Goal: Navigation & Orientation: Find specific page/section

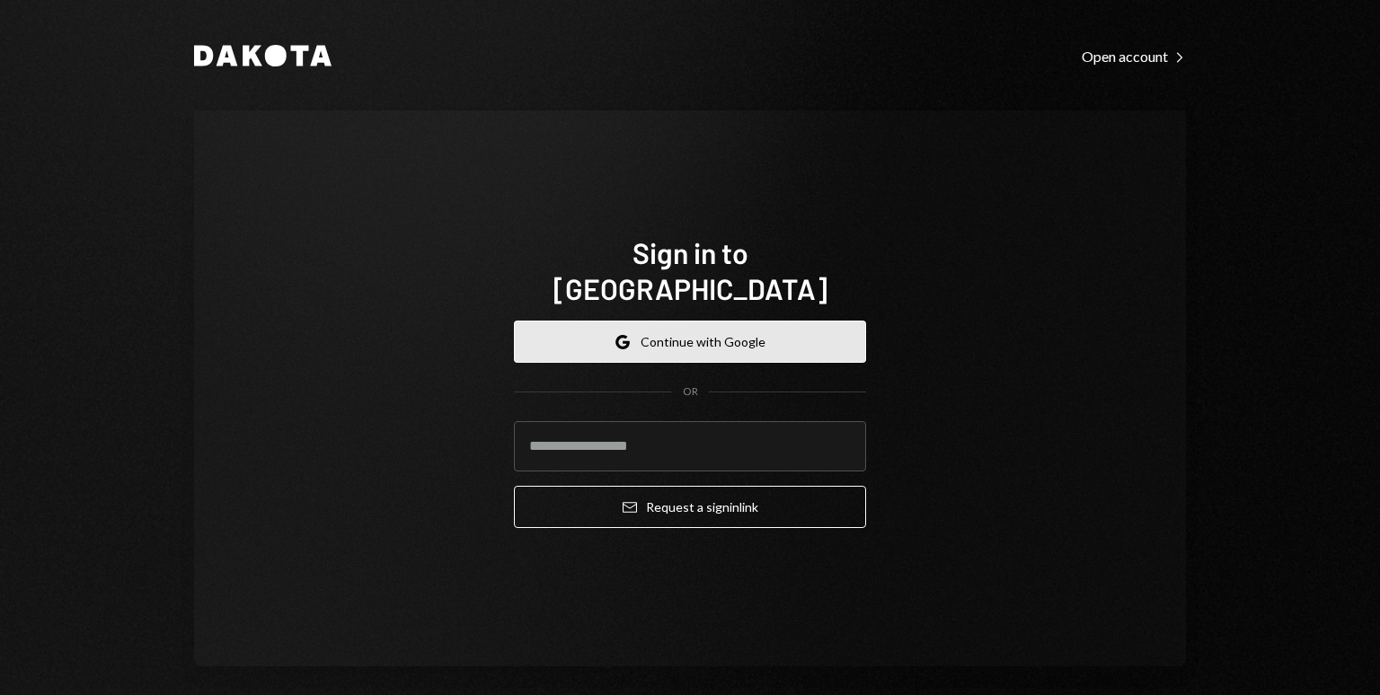
click at [710, 321] on button "Google Continue with Google" at bounding box center [690, 342] width 352 height 42
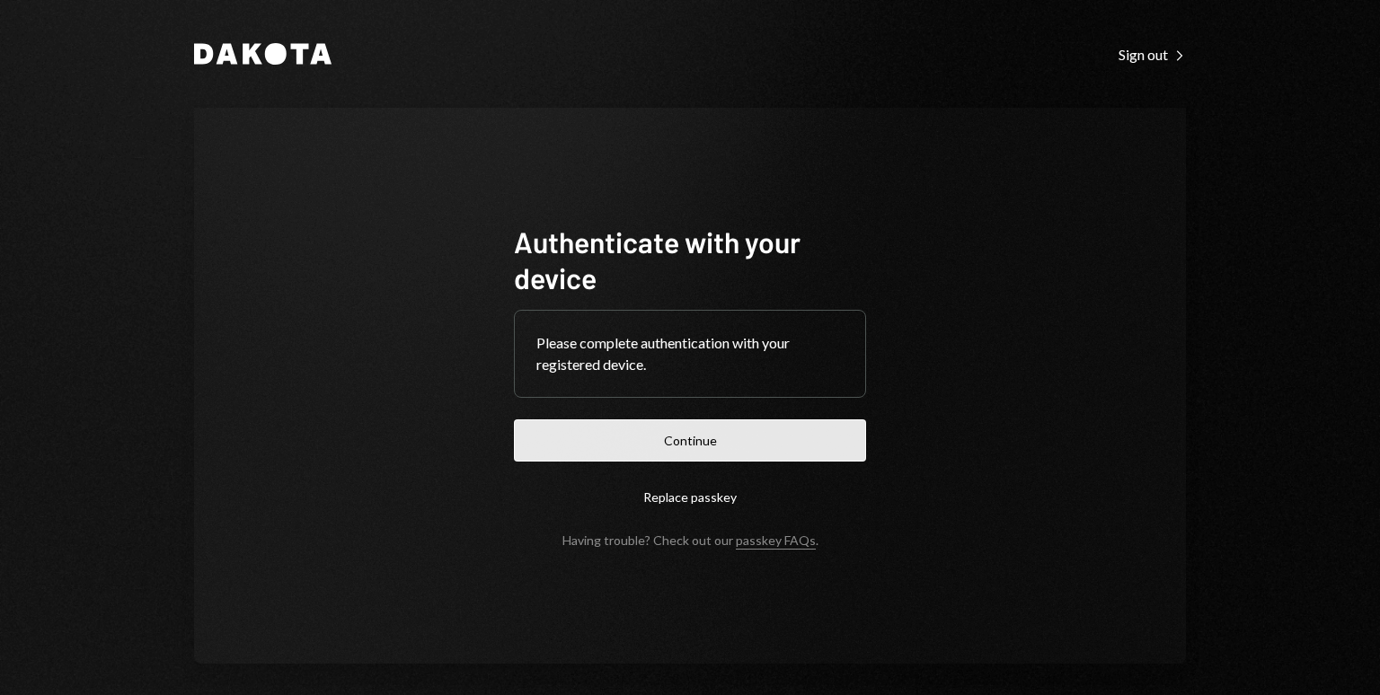
click at [661, 436] on button "Continue" at bounding box center [690, 440] width 352 height 42
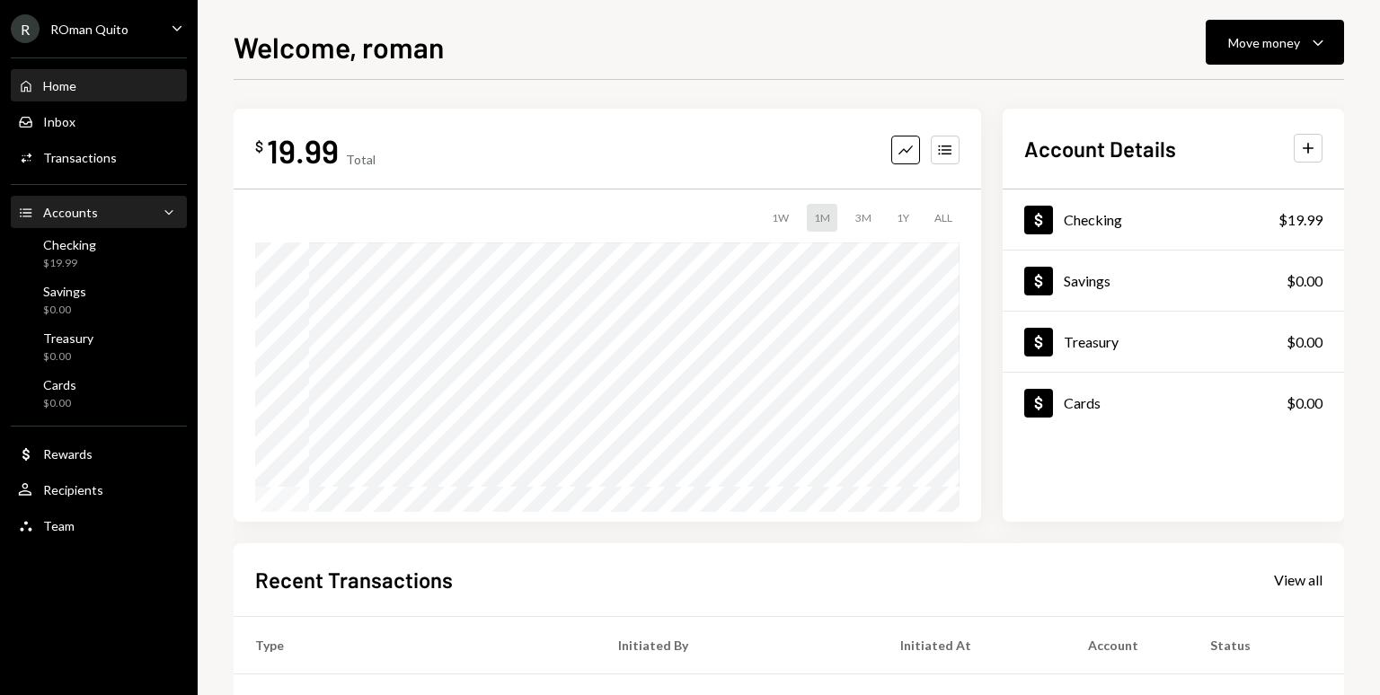
click at [128, 195] on div "Home Home Inbox Inbox Activities Transactions Accounts Accounts Caret Down Chec…" at bounding box center [99, 296] width 198 height 498
click at [126, 207] on div "Accounts Accounts Caret Down" at bounding box center [99, 213] width 162 height 20
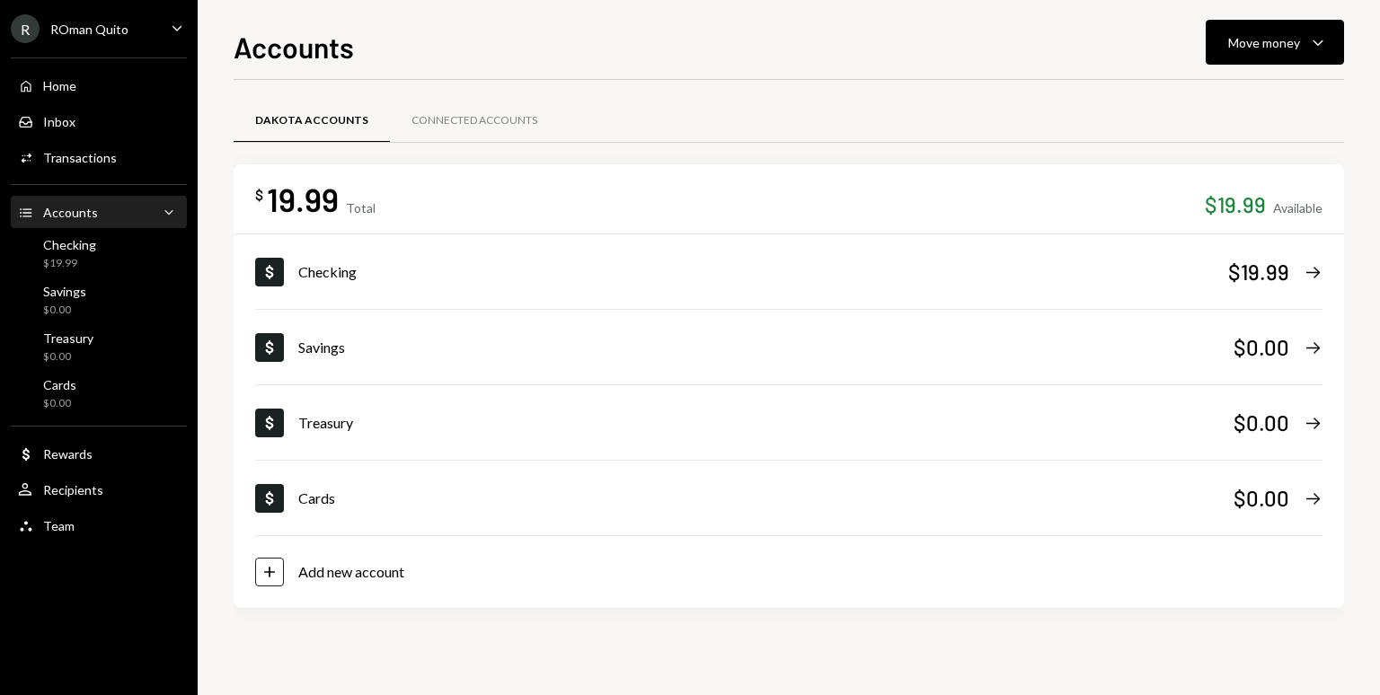
click at [526, 209] on div "$ 19.99 Total $19.99 Available" at bounding box center [788, 199] width 1067 height 40
click at [74, 147] on div "Activities Transactions" at bounding box center [99, 158] width 162 height 31
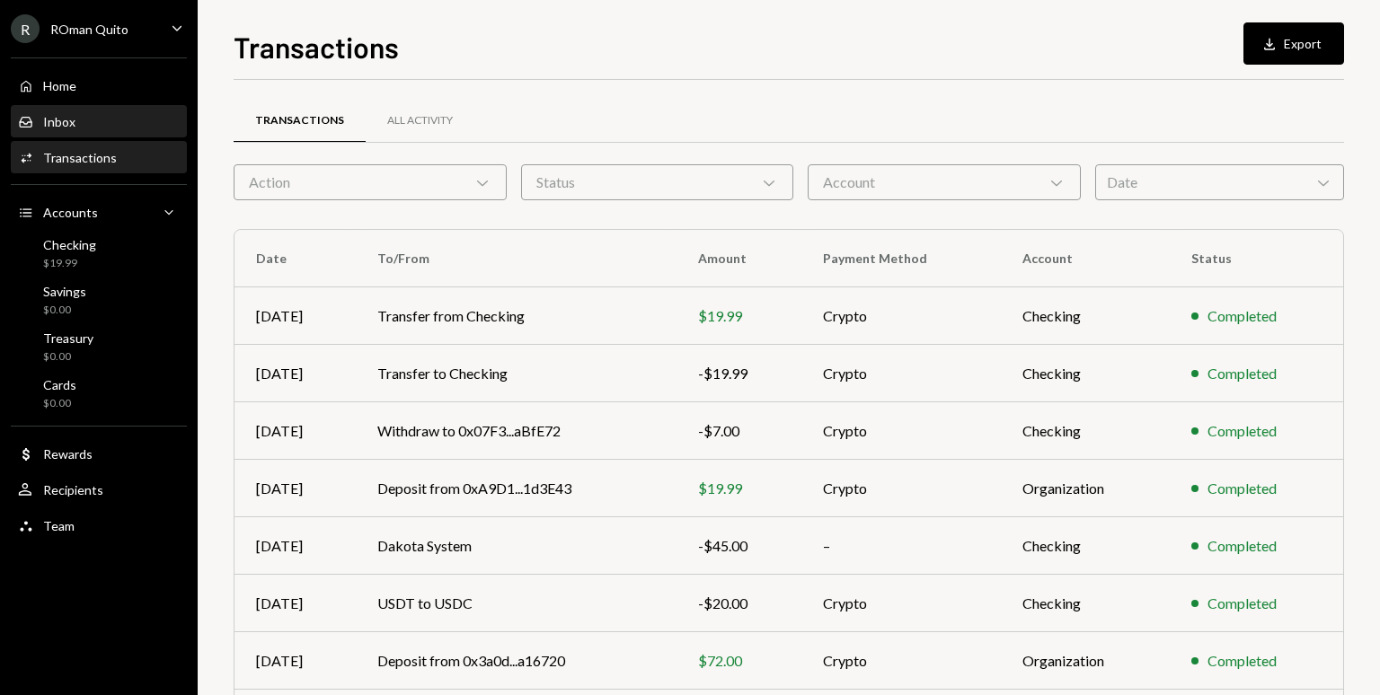
click at [93, 114] on div "Inbox Inbox" at bounding box center [99, 122] width 162 height 16
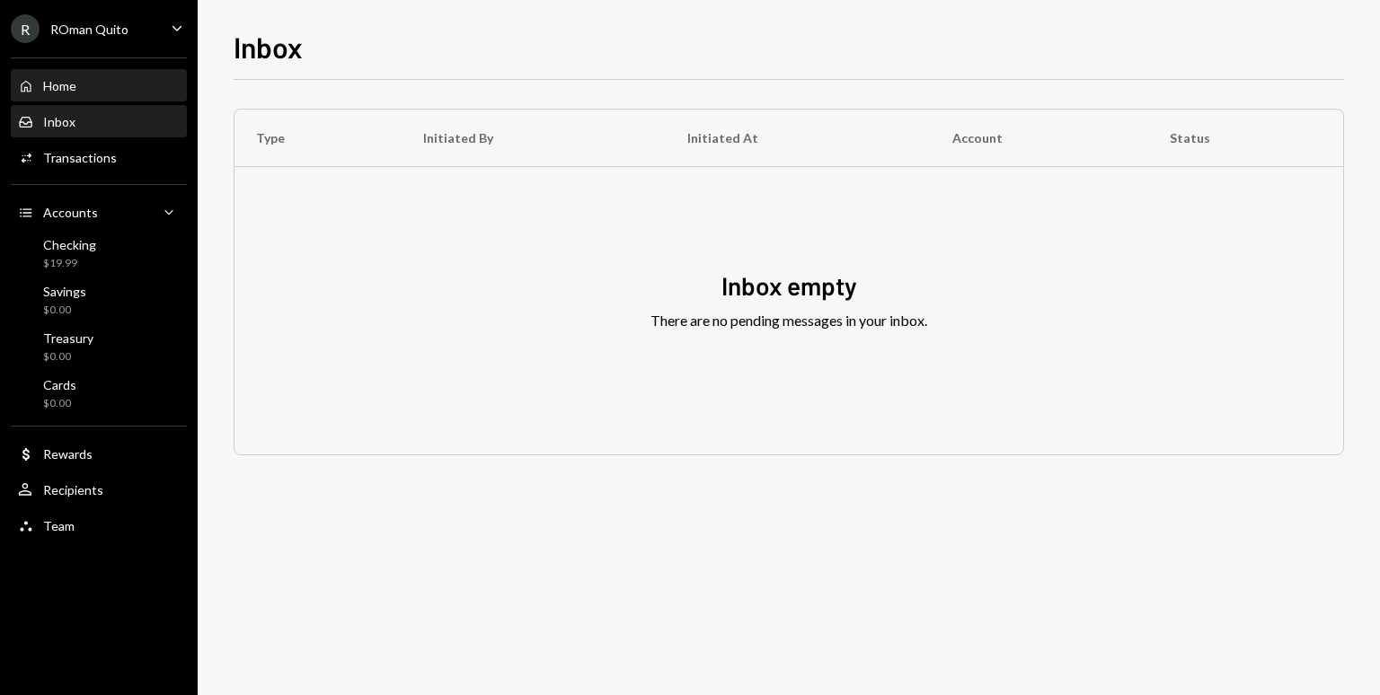
click at [93, 71] on div "Home Home" at bounding box center [99, 86] width 162 height 31
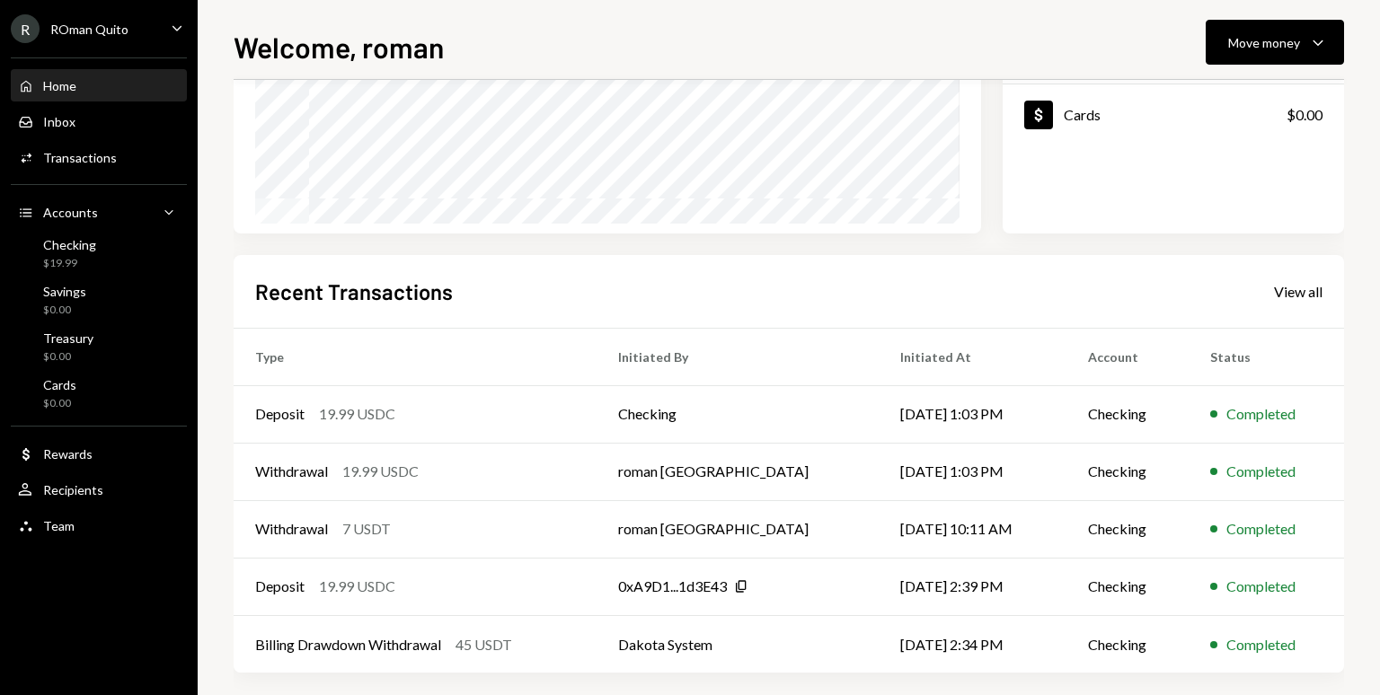
scroll to position [302, 0]
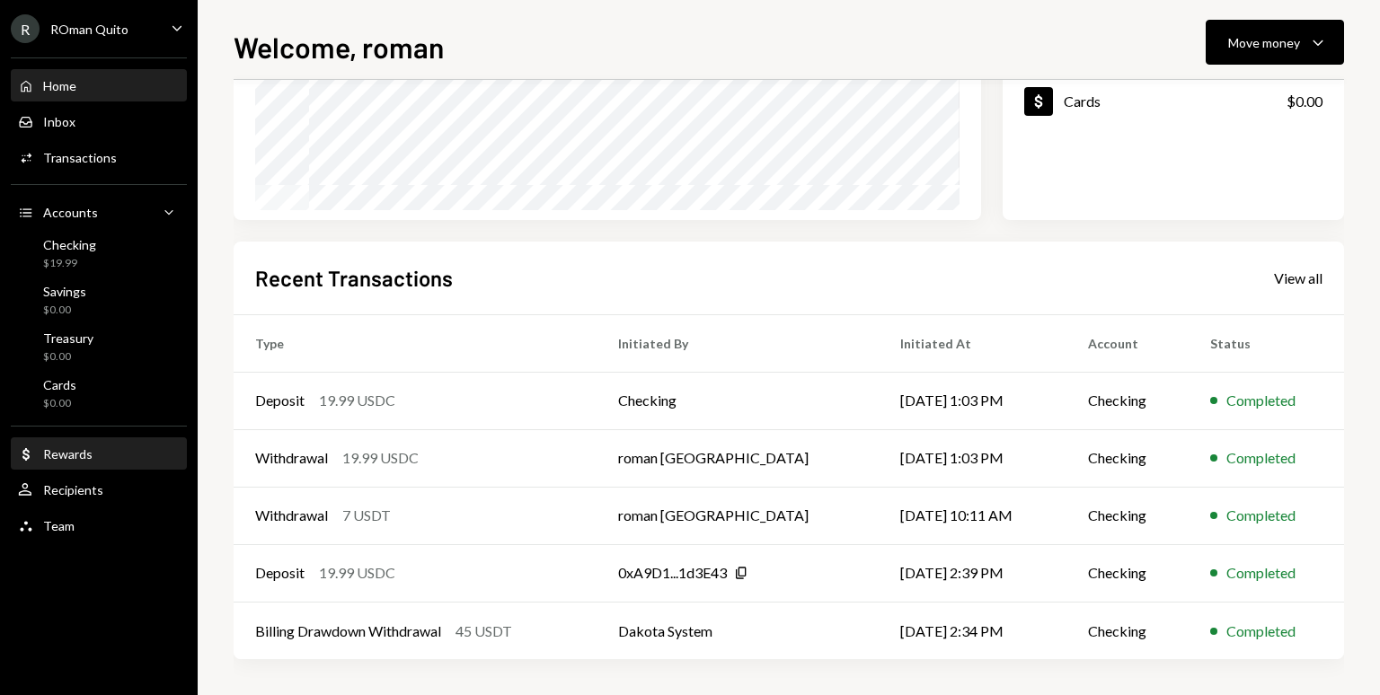
click at [47, 442] on div "Dollar Rewards" at bounding box center [99, 454] width 162 height 31
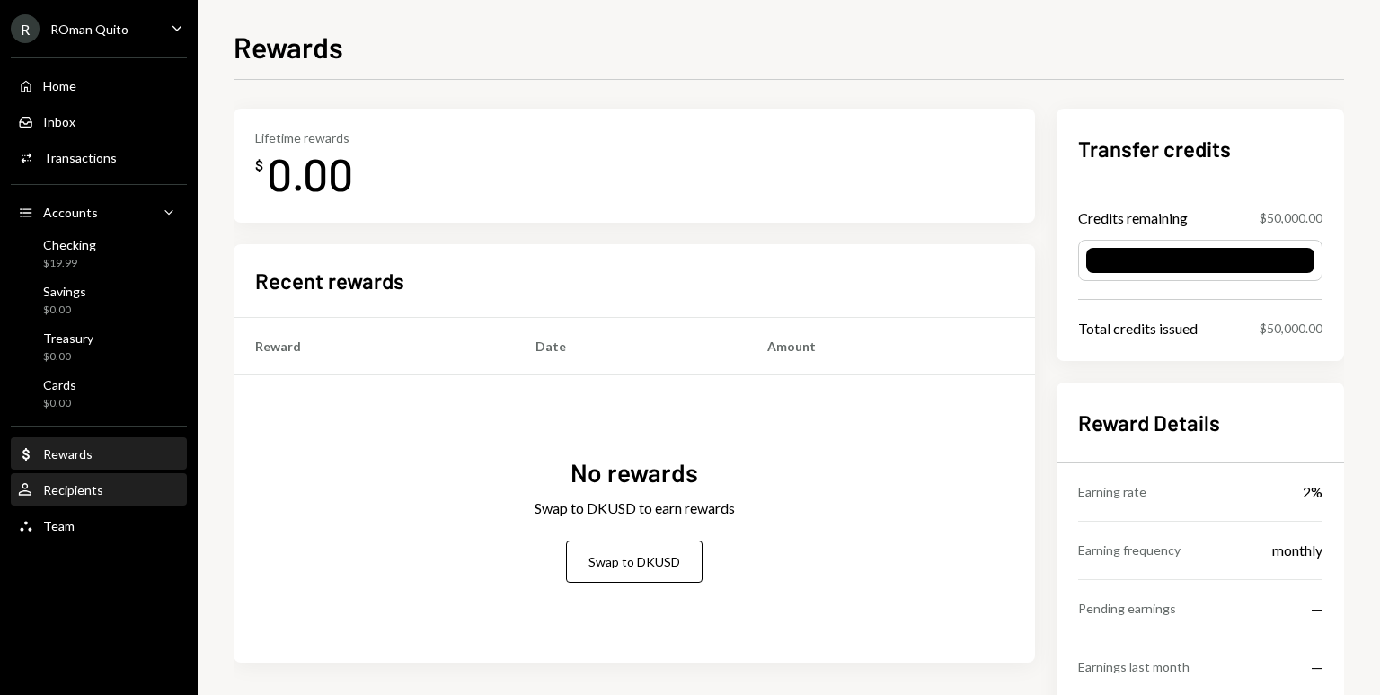
click at [103, 486] on div "User Recipients" at bounding box center [99, 490] width 162 height 16
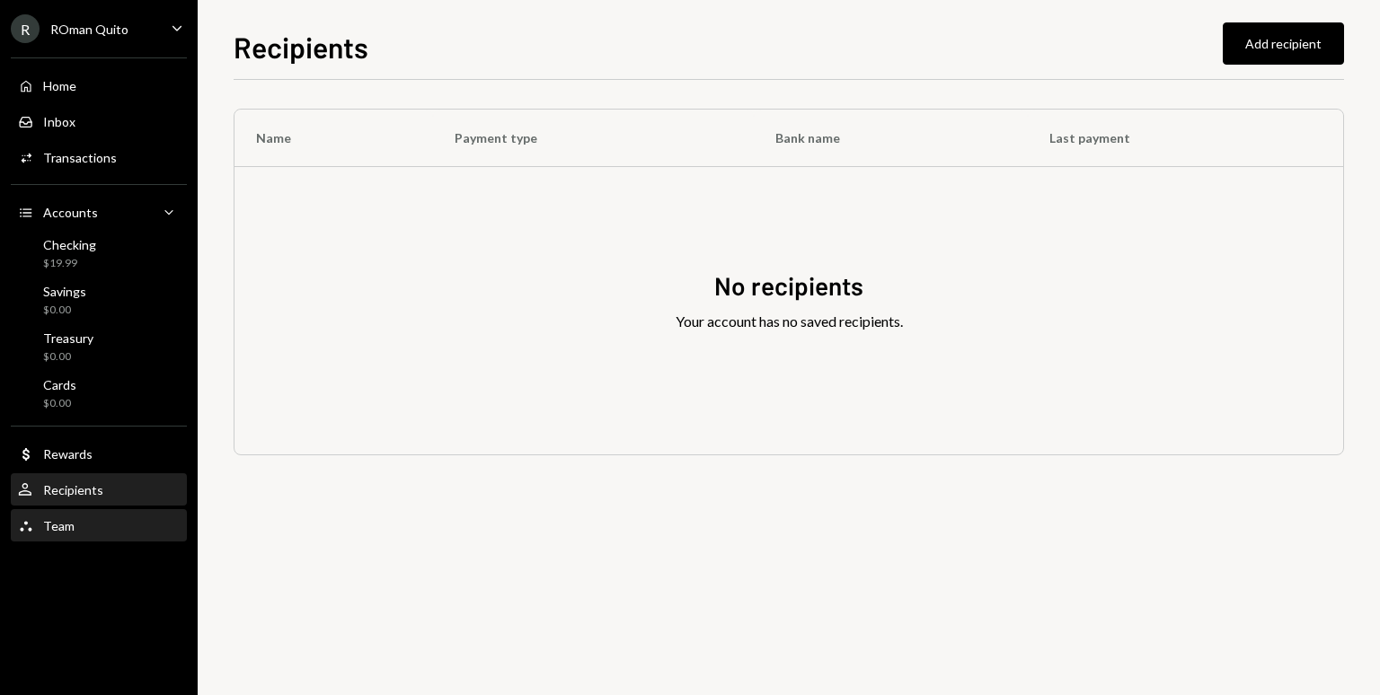
click at [90, 525] on div "Team Team" at bounding box center [99, 526] width 162 height 16
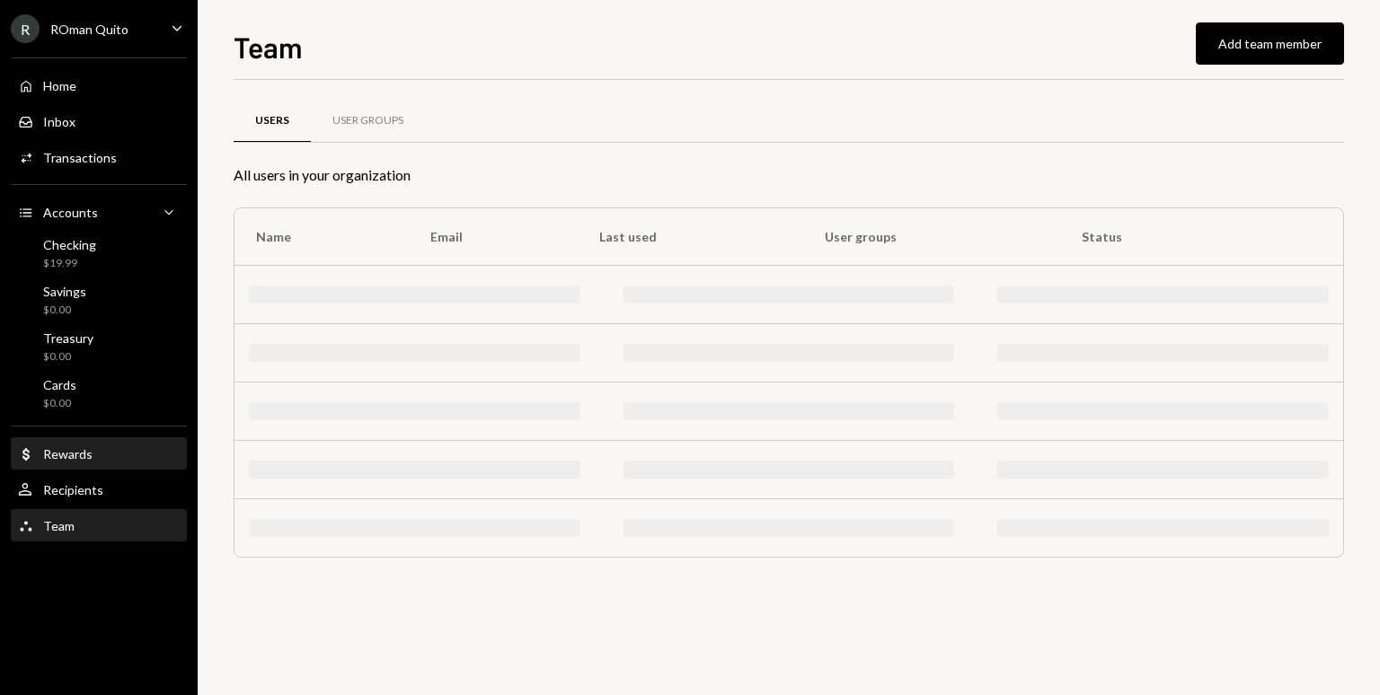
click at [111, 453] on div "Dollar Rewards" at bounding box center [99, 454] width 162 height 16
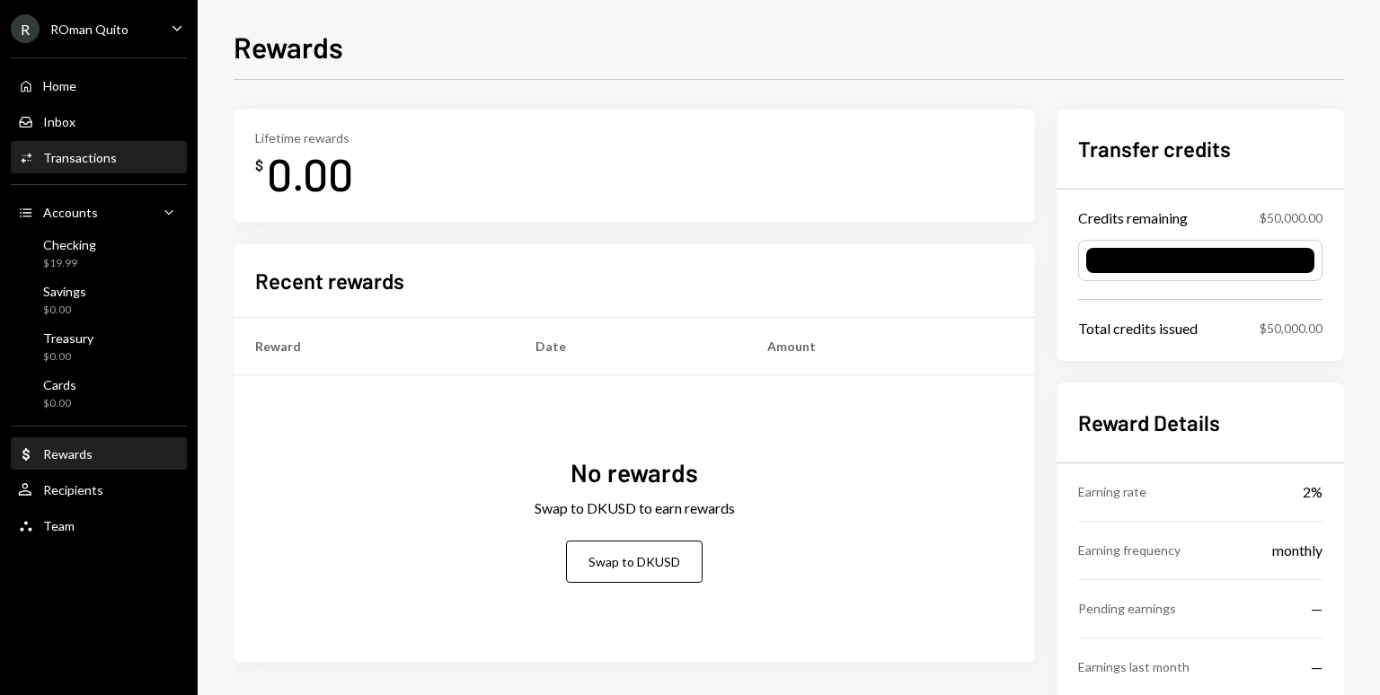
click at [115, 154] on div "Activities Transactions" at bounding box center [99, 158] width 162 height 16
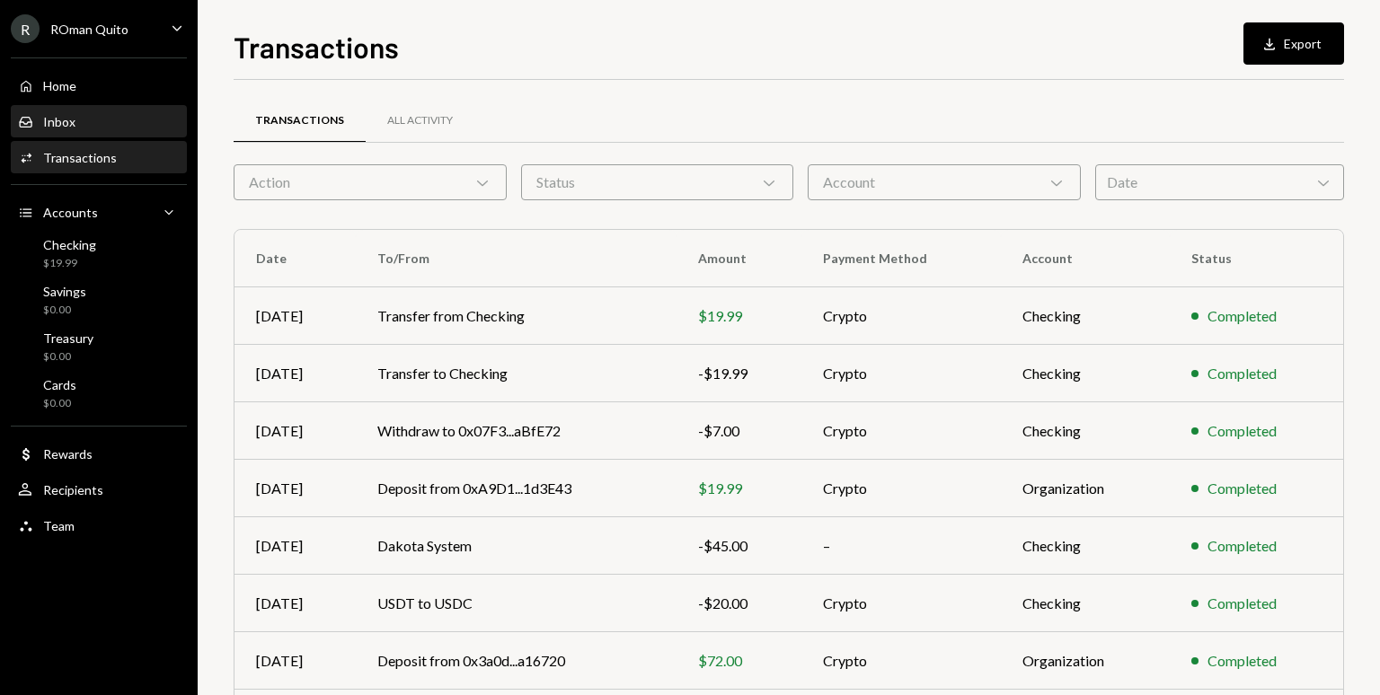
click at [105, 120] on div "Inbox Inbox" at bounding box center [99, 122] width 162 height 16
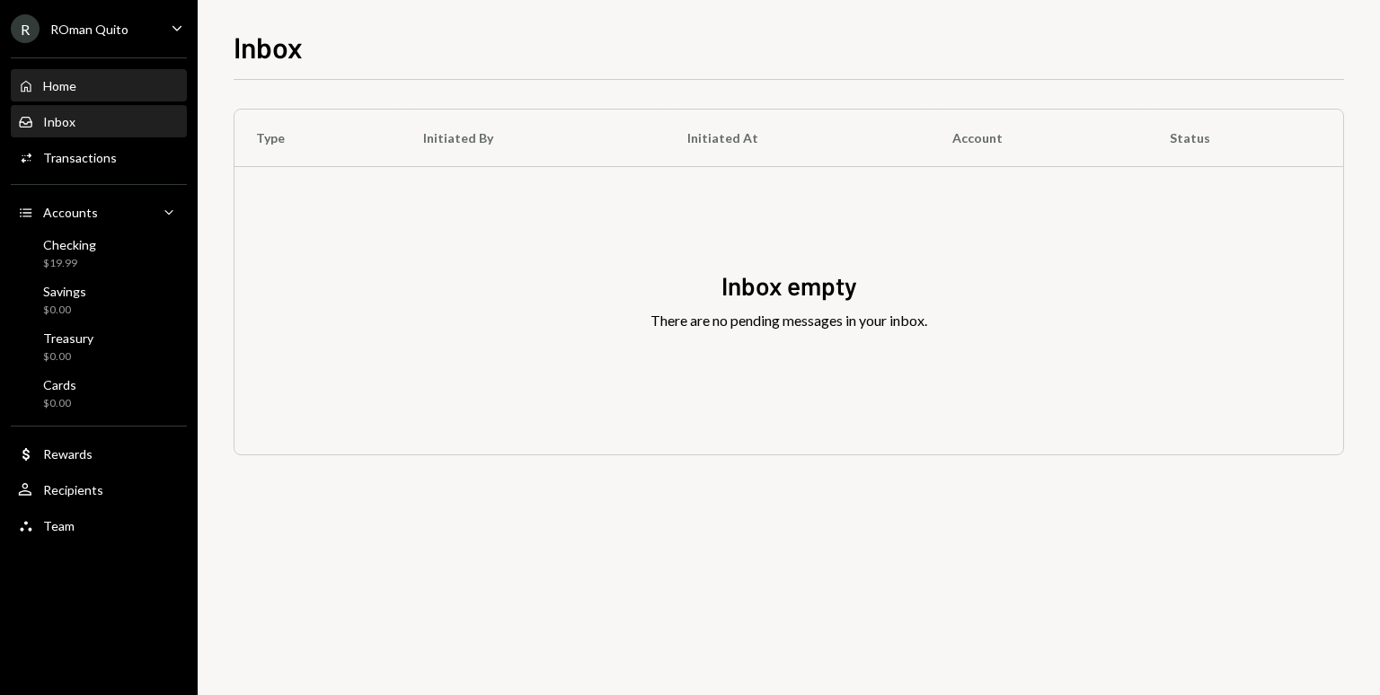
click at [108, 95] on div "Home Home" at bounding box center [99, 86] width 162 height 31
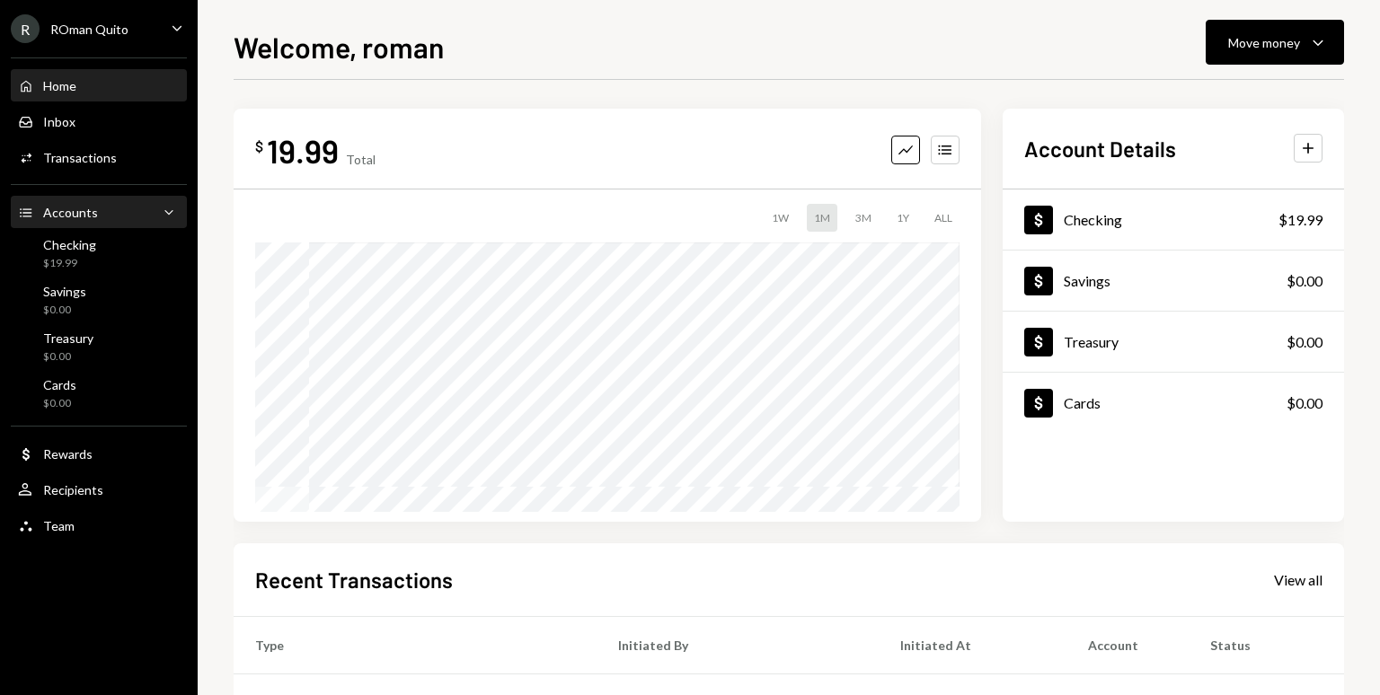
click at [130, 210] on div "Accounts Accounts Caret Down" at bounding box center [99, 213] width 162 height 20
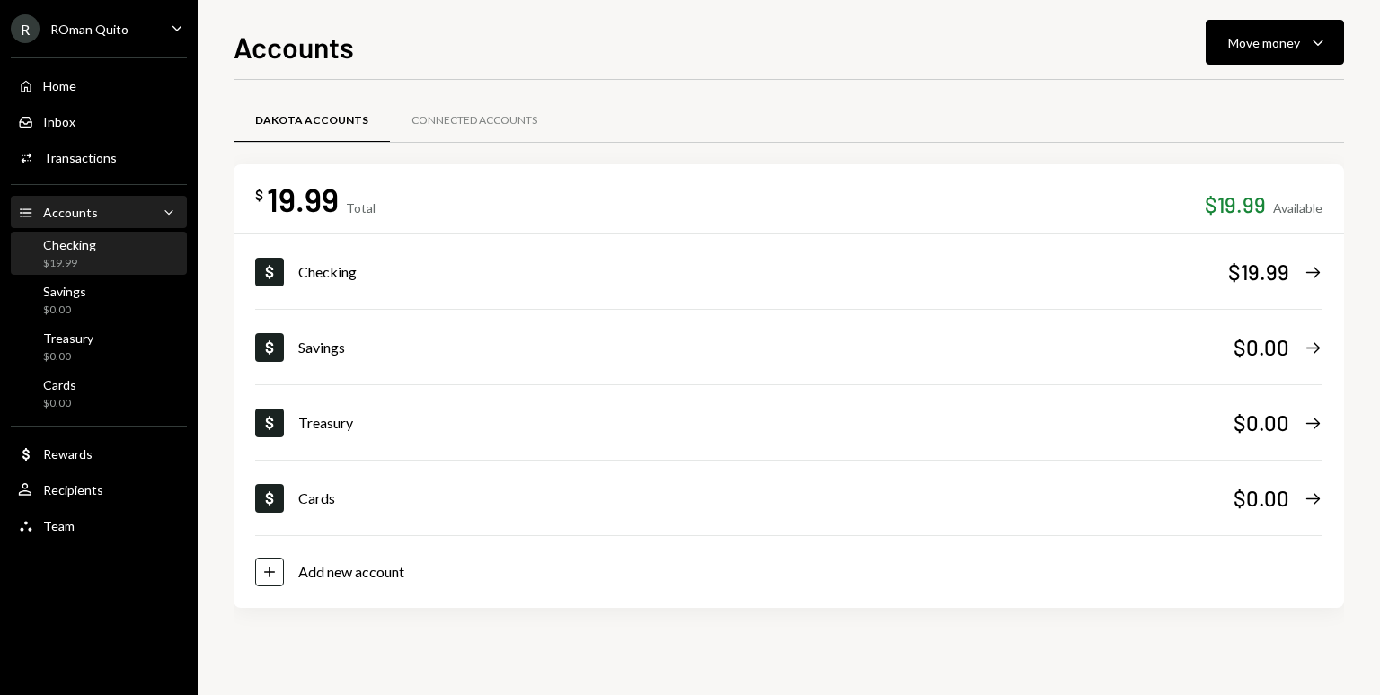
click at [108, 251] on div "Checking $19.99" at bounding box center [99, 254] width 162 height 34
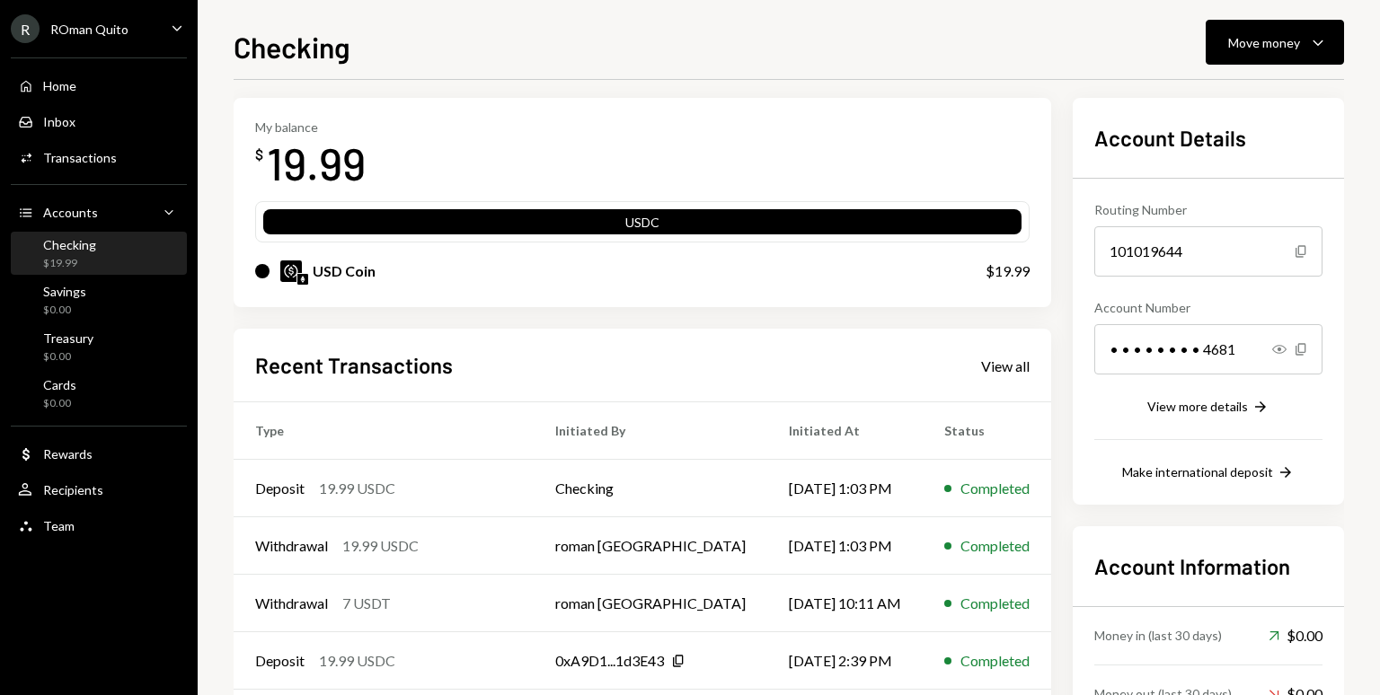
scroll to position [195, 0]
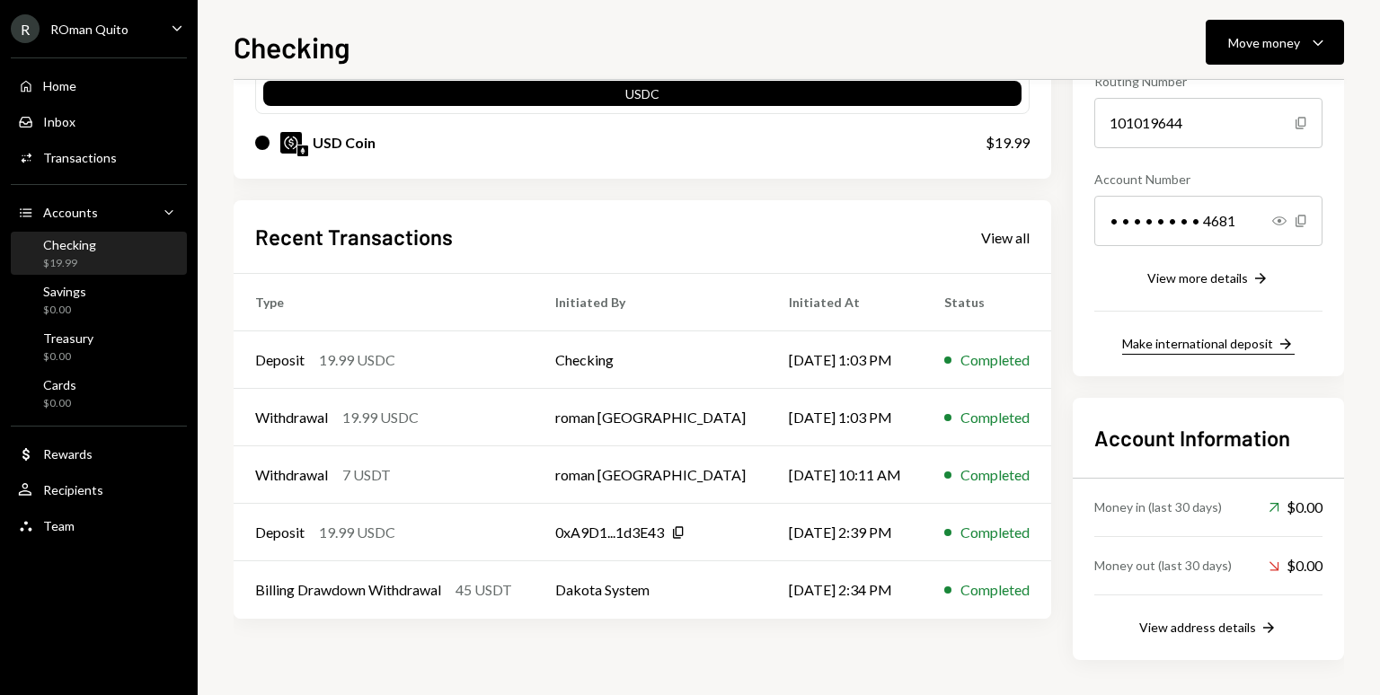
click at [1193, 338] on div "Make international deposit" at bounding box center [1197, 343] width 151 height 15
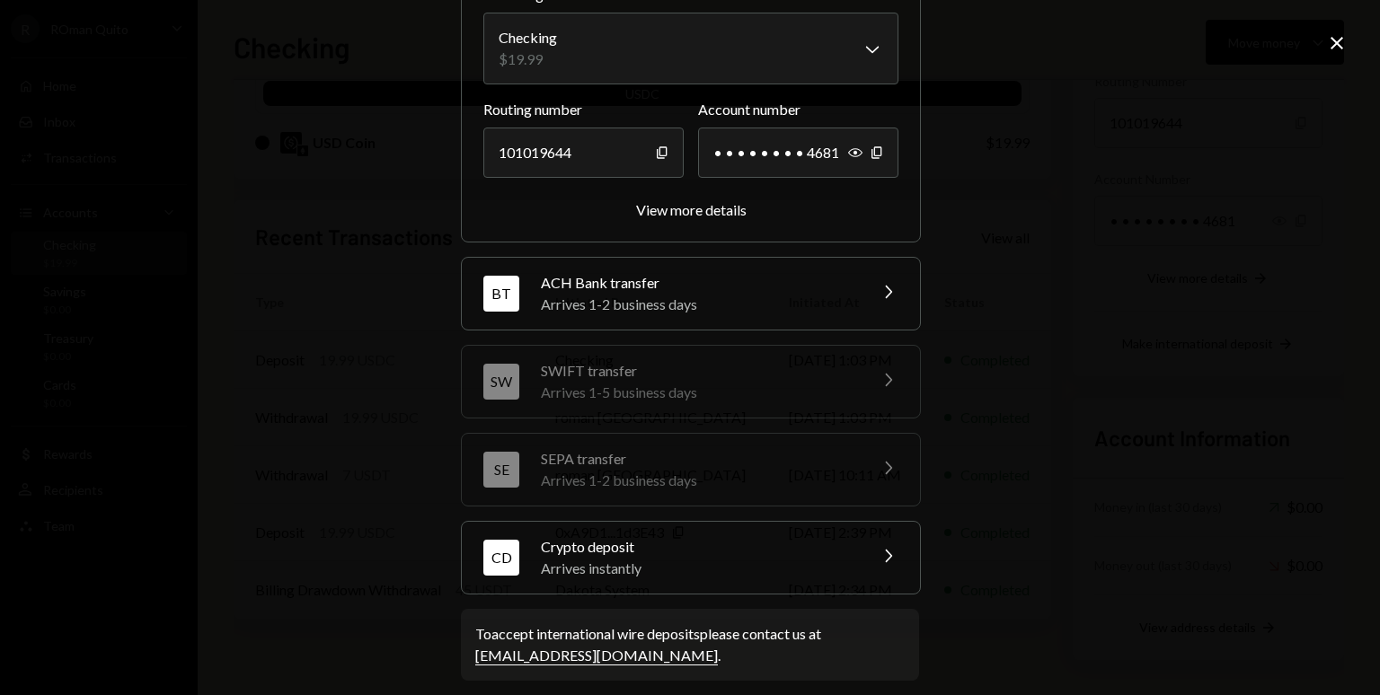
scroll to position [177, 0]
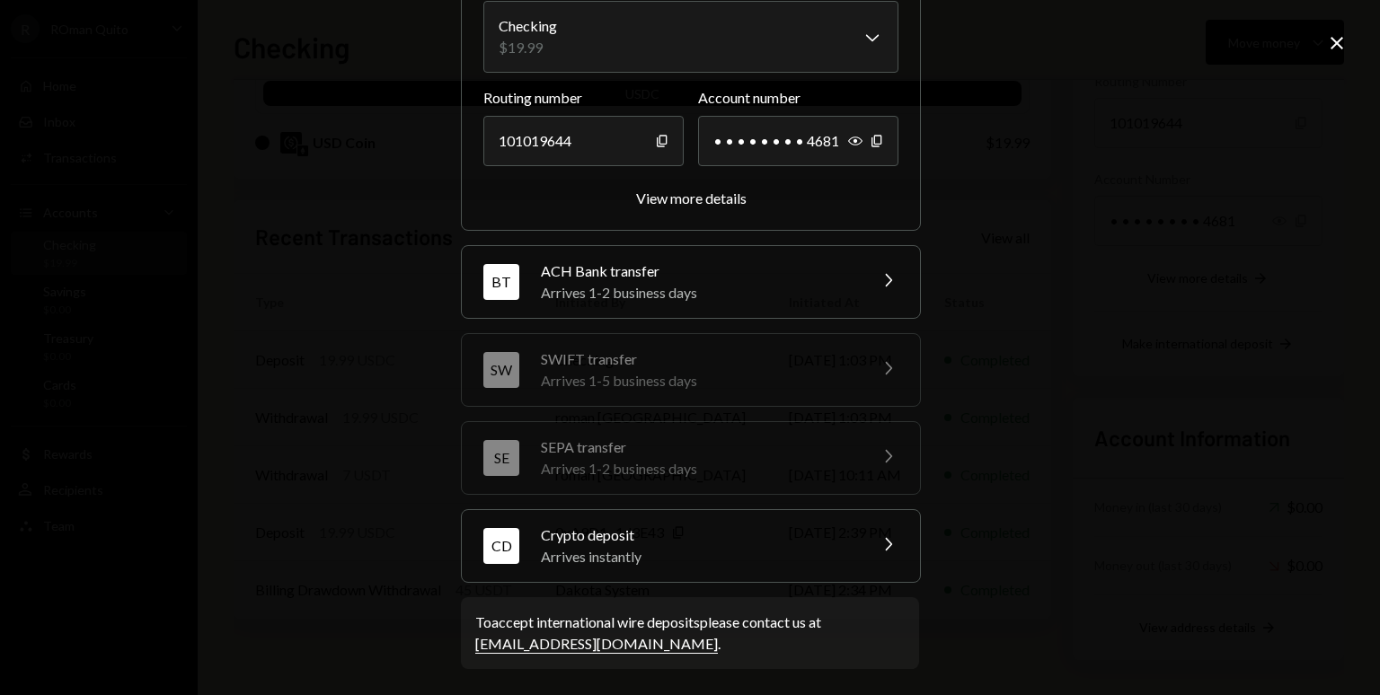
click at [780, 290] on div "Arrives 1-2 business days" at bounding box center [698, 293] width 314 height 22
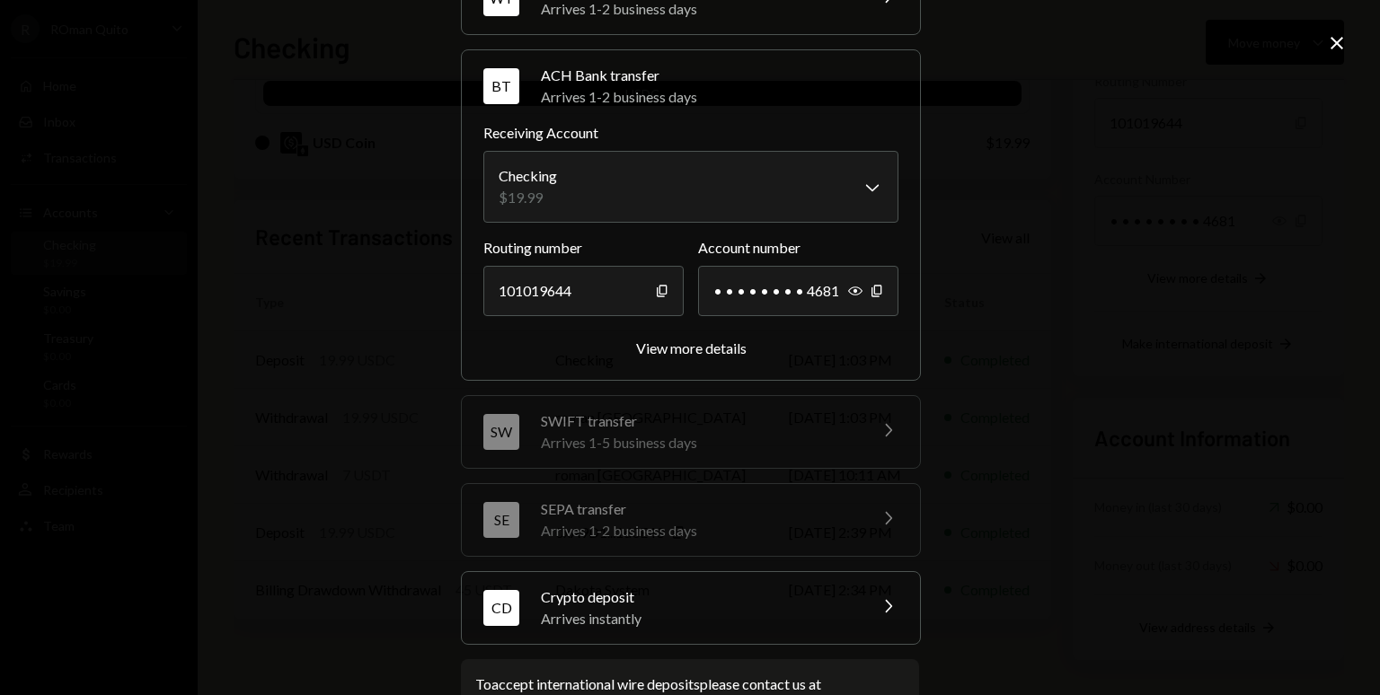
scroll to position [0, 0]
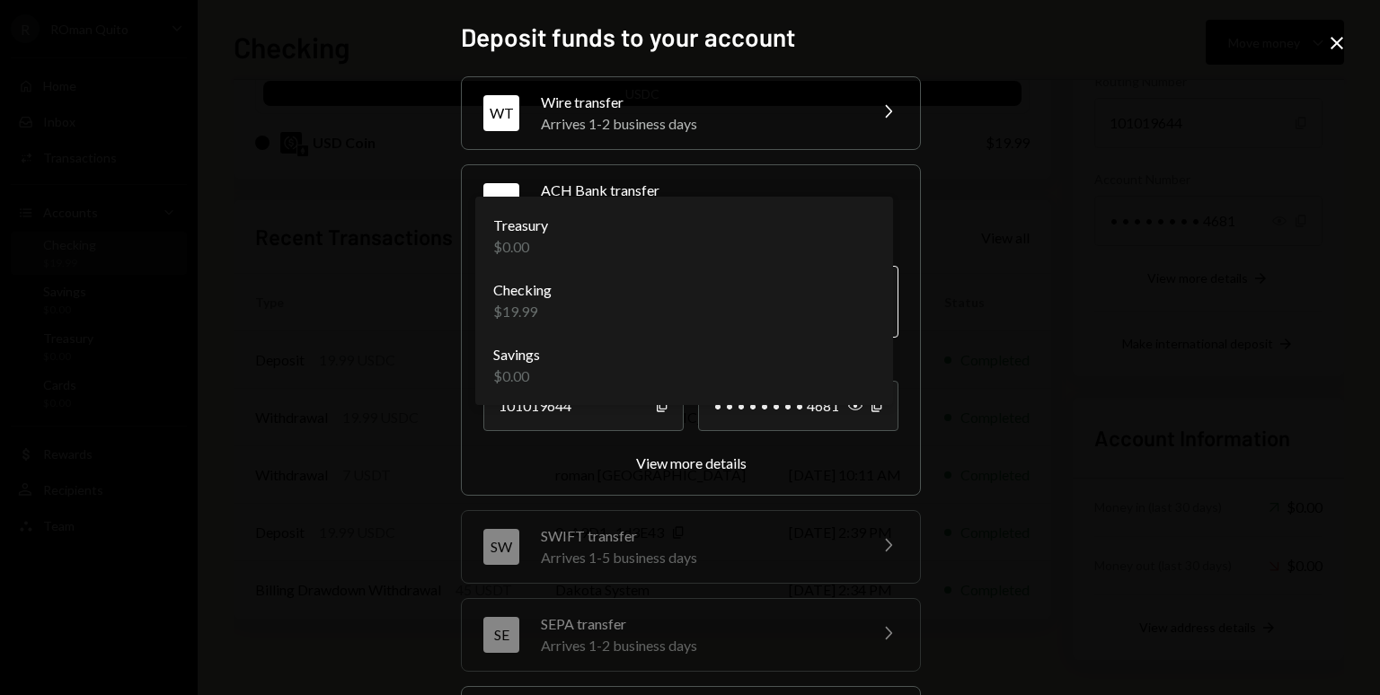
click at [819, 291] on body "R ROman Quito Caret Down Home Home Inbox Inbox Activities Transactions Accounts…" at bounding box center [690, 347] width 1380 height 695
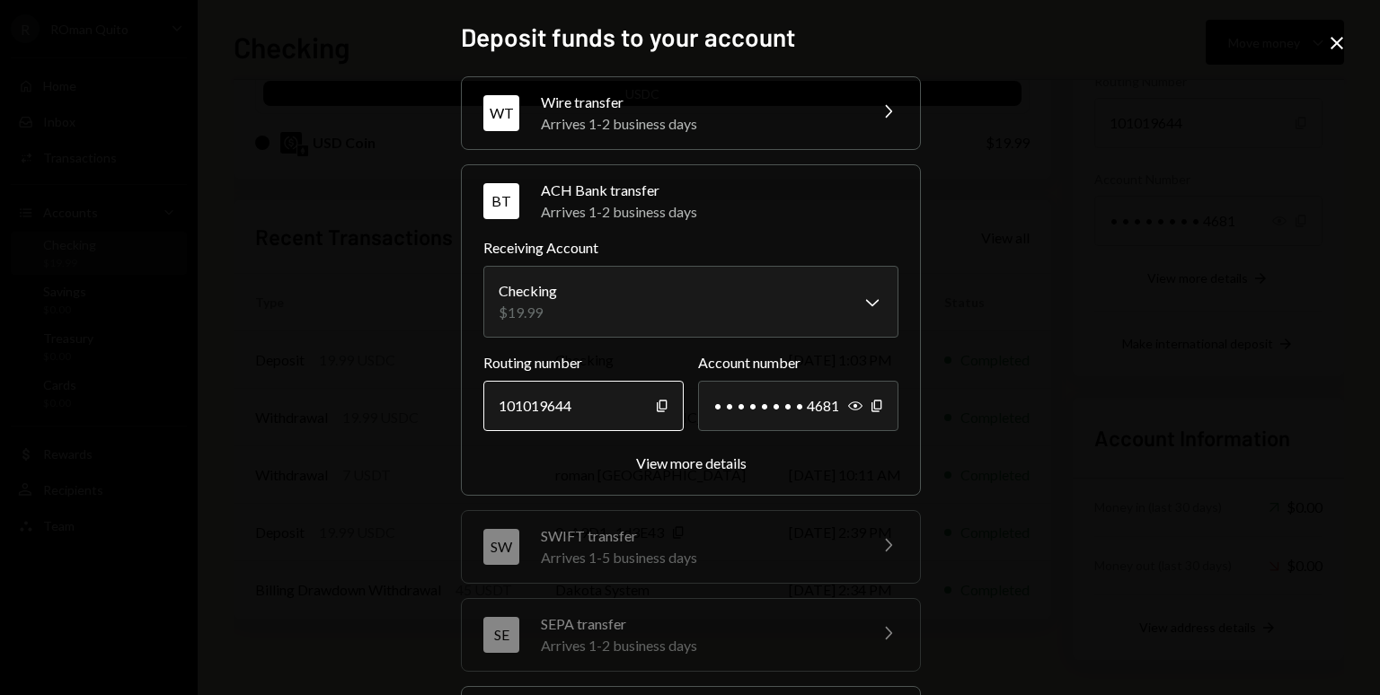
click at [624, 415] on div "101019644" at bounding box center [583, 406] width 200 height 50
click at [871, 403] on icon "Copy" at bounding box center [876, 406] width 14 height 14
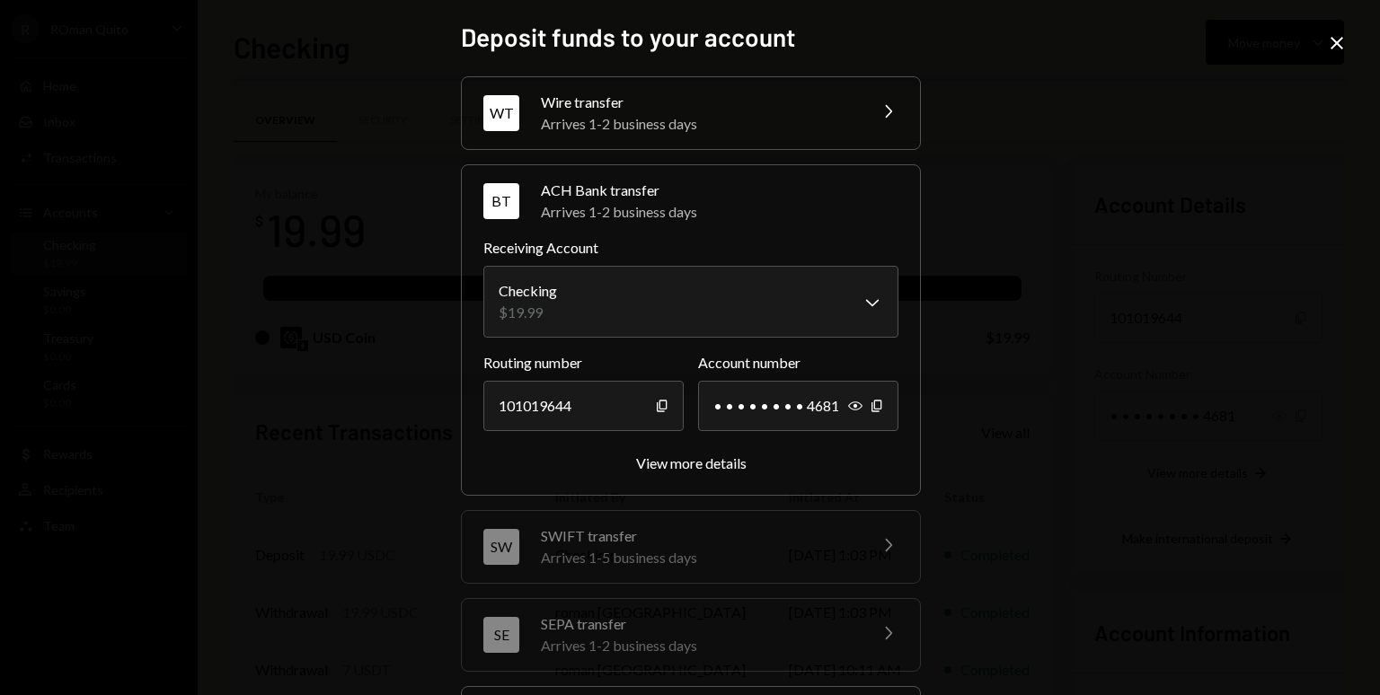
scroll to position [195, 0]
